Goal: Information Seeking & Learning: Learn about a topic

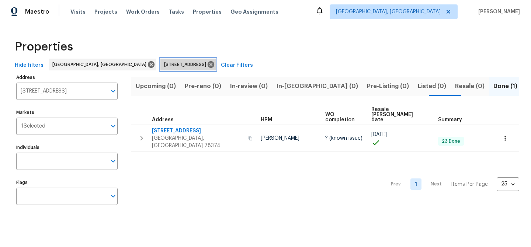
click at [208, 65] on icon at bounding box center [211, 64] width 7 height 7
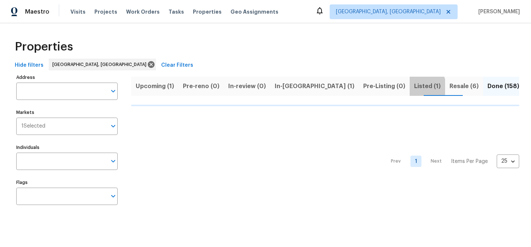
click at [414, 87] on span "Listed (1)" at bounding box center [427, 86] width 27 height 10
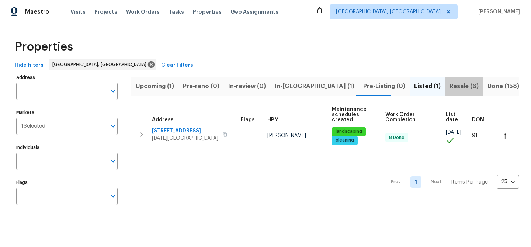
click at [450, 86] on span "Resale (6)" at bounding box center [464, 86] width 29 height 10
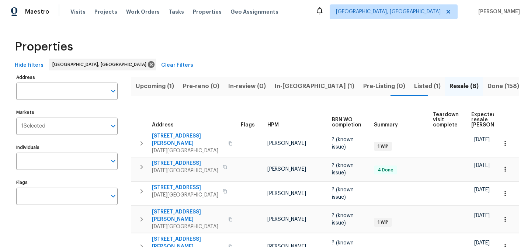
click at [161, 87] on span "Upcoming (1)" at bounding box center [155, 86] width 38 height 10
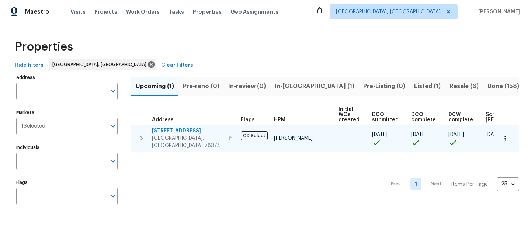
click at [173, 131] on span "215 Pecos Dr" at bounding box center [188, 130] width 72 height 7
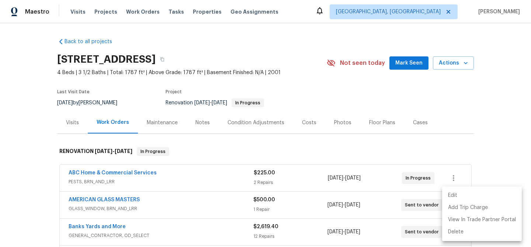
scroll to position [94, 0]
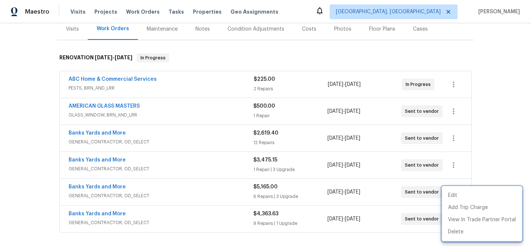
click at [223, 63] on div at bounding box center [265, 123] width 531 height 247
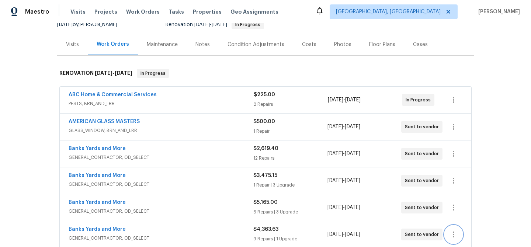
scroll to position [78, 0]
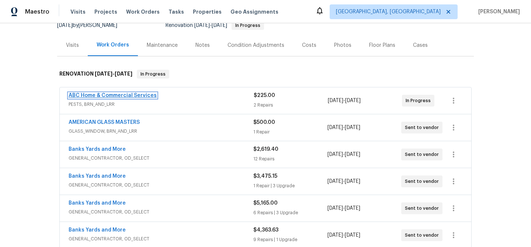
click at [117, 94] on link "ABC Home & Commercial Services" at bounding box center [113, 95] width 88 height 5
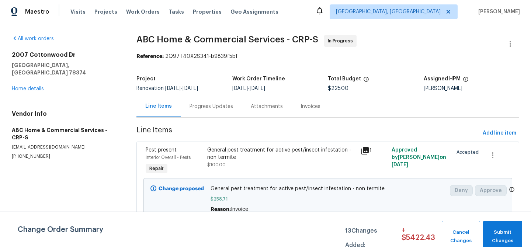
click at [208, 104] on div "Progress Updates" at bounding box center [212, 106] width 44 height 7
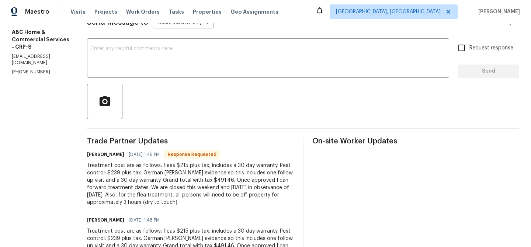
scroll to position [25, 0]
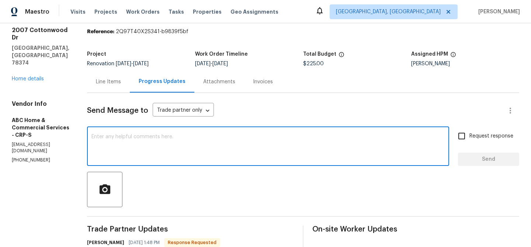
click at [107, 145] on textarea at bounding box center [269, 147] width 354 height 26
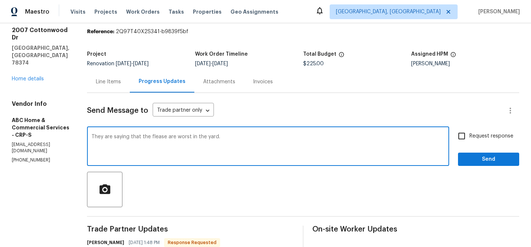
type textarea "They are saying that the flease are worst in the yard."
click at [458, 140] on input "Request response" at bounding box center [462, 136] width 16 height 16
checkbox input "true"
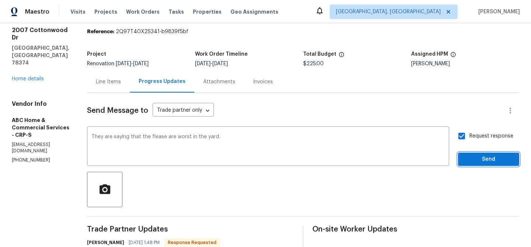
click at [464, 163] on span "Send" at bounding box center [488, 159] width 49 height 9
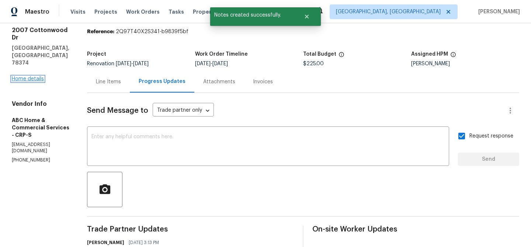
click at [34, 76] on link "Home details" at bounding box center [28, 78] width 32 height 5
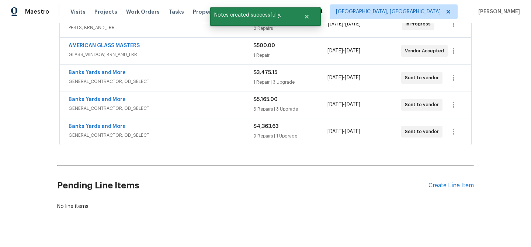
scroll to position [200, 0]
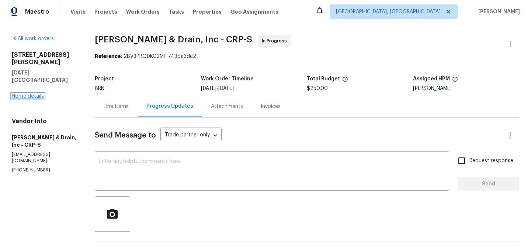
click at [41, 94] on link "Home details" at bounding box center [28, 96] width 32 height 5
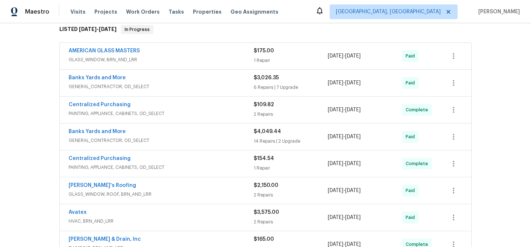
scroll to position [43, 0]
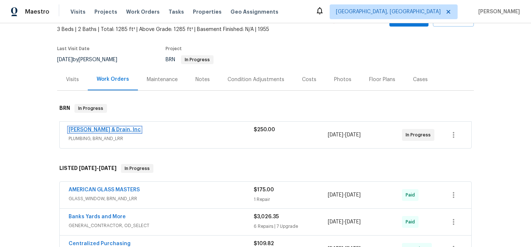
click at [99, 131] on link "[PERSON_NAME] & Drain, Inc" at bounding box center [105, 129] width 72 height 5
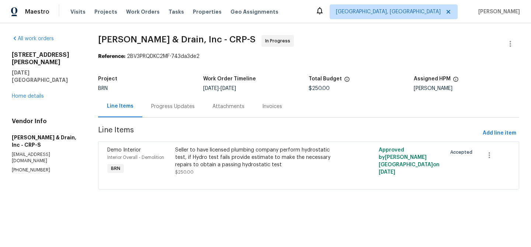
click at [176, 109] on div "Progress Updates" at bounding box center [173, 106] width 44 height 7
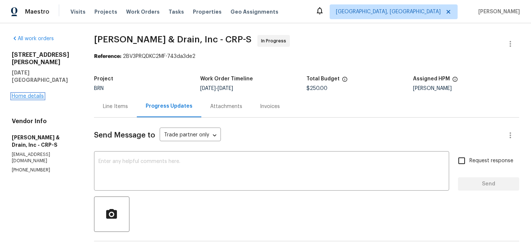
click at [30, 94] on link "Home details" at bounding box center [28, 96] width 32 height 5
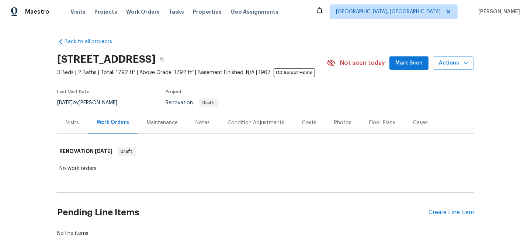
click at [369, 124] on div "Floor Plans" at bounding box center [382, 122] width 26 height 7
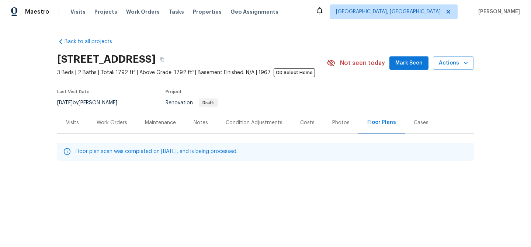
click at [121, 120] on div "Work Orders" at bounding box center [112, 122] width 31 height 7
